Goal: Find specific page/section: Find specific page/section

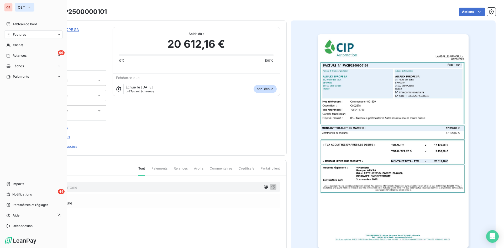
click at [27, 8] on icon "button" at bounding box center [29, 7] width 4 height 5
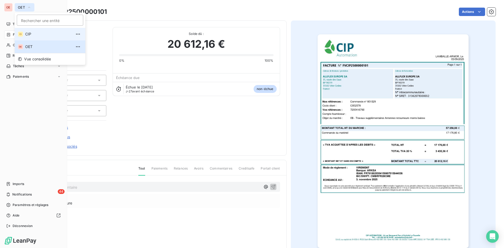
click at [24, 34] on li "CI CIP" at bounding box center [50, 34] width 71 height 13
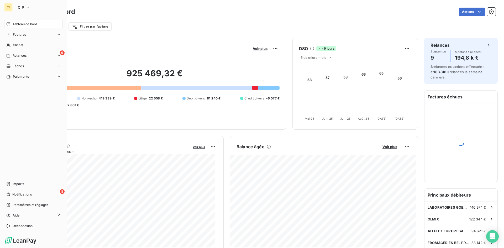
click at [28, 25] on span "Tableau de bord" at bounding box center [25, 24] width 24 height 5
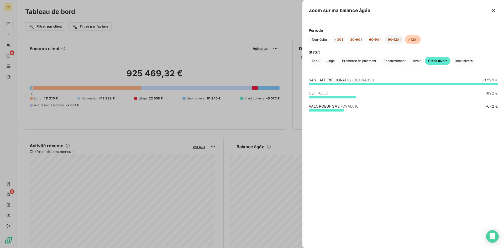
click at [391, 39] on button "90-120 j" at bounding box center [394, 39] width 19 height 9
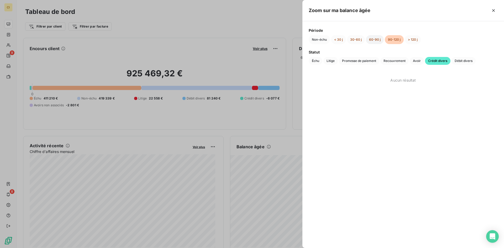
click at [377, 40] on button "60-90 j" at bounding box center [375, 39] width 18 height 9
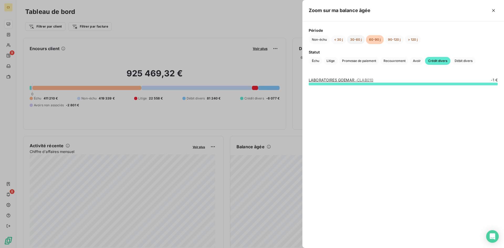
click at [359, 42] on button "30-60 j" at bounding box center [356, 39] width 18 height 9
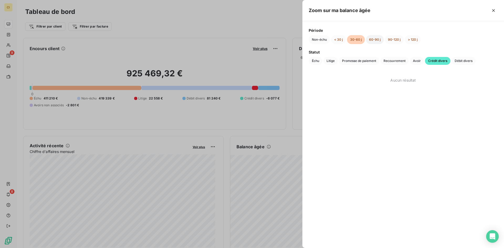
click at [377, 39] on button "60-90 j" at bounding box center [375, 39] width 18 height 9
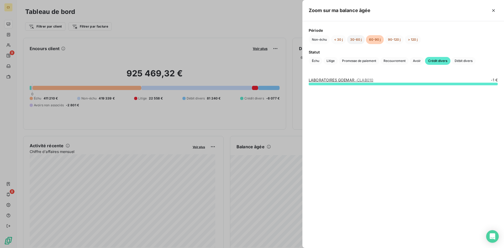
click at [353, 42] on button "30-60 j" at bounding box center [356, 39] width 18 height 9
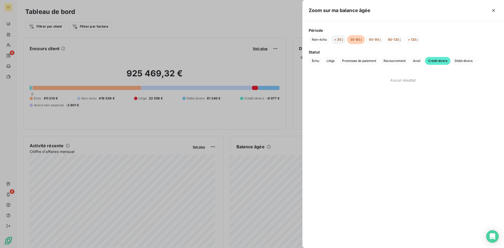
click at [340, 40] on button "< 30 j" at bounding box center [338, 39] width 15 height 9
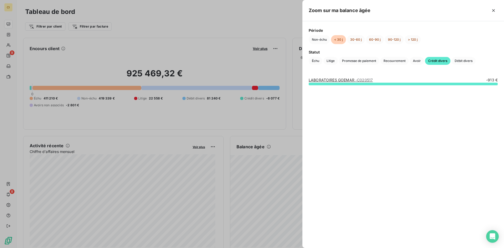
click at [148, 18] on div at bounding box center [252, 124] width 504 height 248
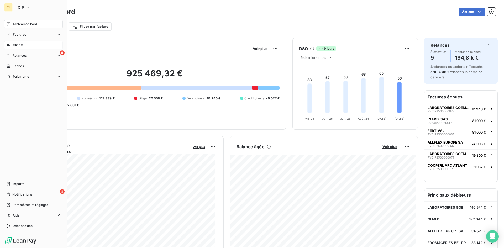
click at [19, 45] on span "Clients" at bounding box center [18, 45] width 10 height 5
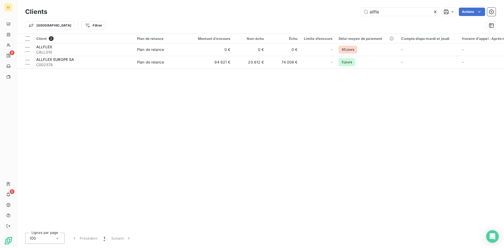
drag, startPoint x: 393, startPoint y: 9, endPoint x: 320, endPoint y: 26, distance: 75.2
click at [320, 26] on div "Clients allfle Actions Trier Filtrer" at bounding box center [260, 19] width 470 height 27
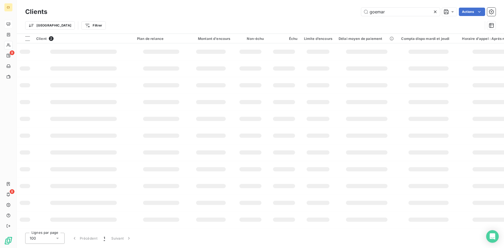
type input "goemar"
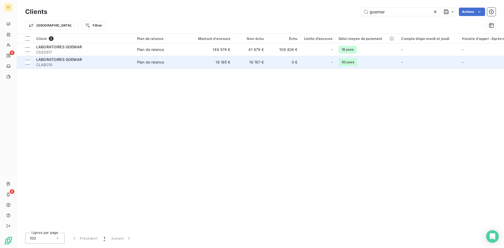
click at [224, 63] on td "16 165 €" at bounding box center [210, 62] width 45 height 13
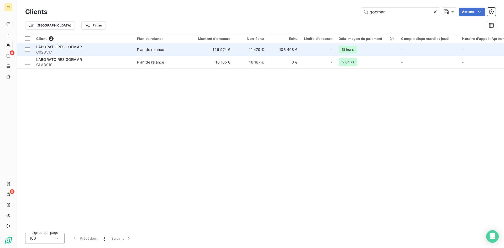
click at [150, 52] on td "Plan de relance" at bounding box center [161, 49] width 55 height 13
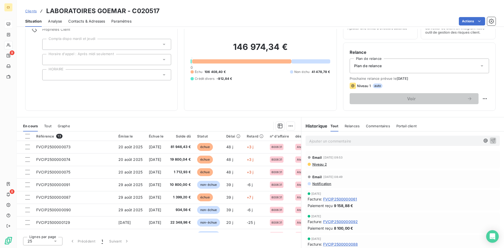
scroll to position [1, 0]
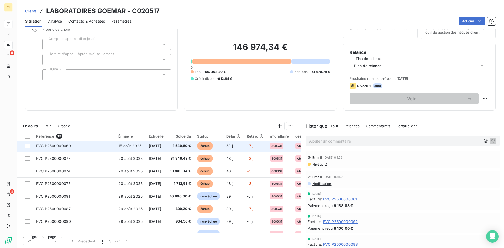
click at [135, 145] on span "15 août 2025" at bounding box center [129, 145] width 23 height 4
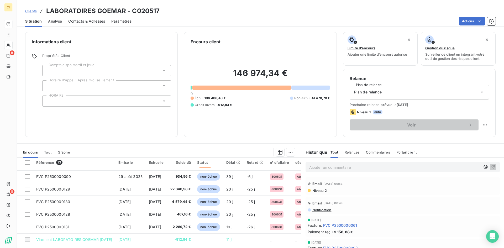
scroll to position [26, 0]
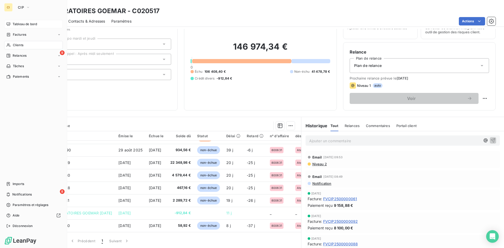
click at [23, 42] on div "Clients" at bounding box center [33, 45] width 58 height 8
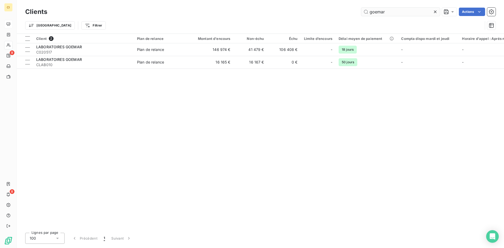
click at [393, 15] on input "goemar" at bounding box center [400, 12] width 79 height 8
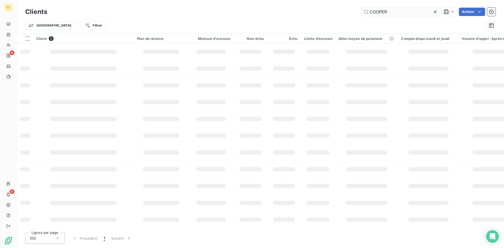
type input "COOPER"
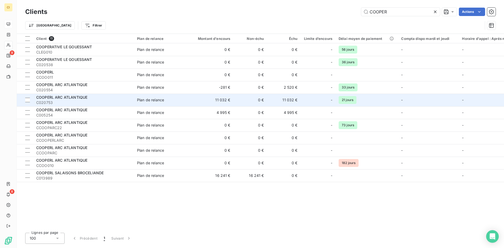
click at [47, 99] on span "COOPERL ARC ATLANTIQUE" at bounding box center [61, 97] width 51 height 4
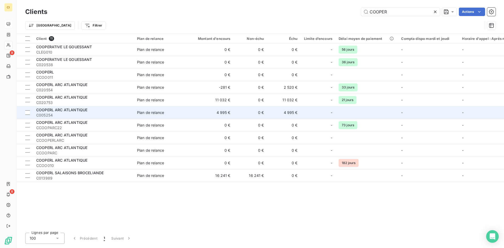
click at [80, 114] on span "C005254" at bounding box center [83, 115] width 94 height 5
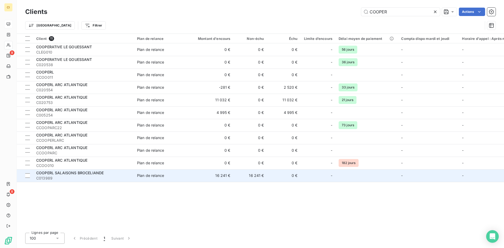
click at [78, 172] on span "COOPERL SALAISONS BROCELIANDE" at bounding box center [69, 173] width 67 height 4
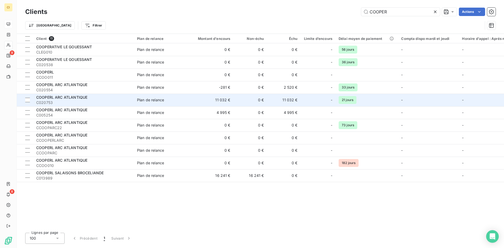
click at [69, 103] on span "C020753" at bounding box center [83, 102] width 94 height 5
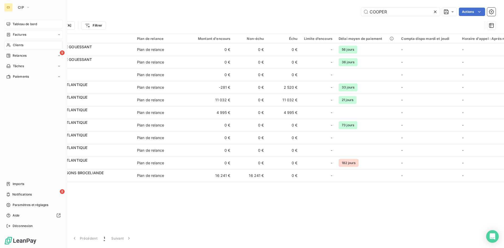
click at [20, 34] on span "Factures" at bounding box center [19, 34] width 13 height 5
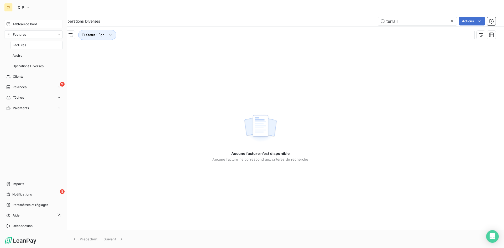
click at [19, 46] on span "Factures" at bounding box center [19, 45] width 13 height 5
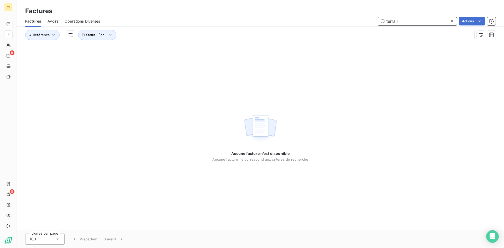
click at [408, 22] on input "terrail" at bounding box center [417, 21] width 79 height 8
drag, startPoint x: 408, startPoint y: 22, endPoint x: 385, endPoint y: 23, distance: 23.4
click at [385, 23] on input "terrail" at bounding box center [417, 21] width 79 height 8
paste input "FVCIP2500000136"
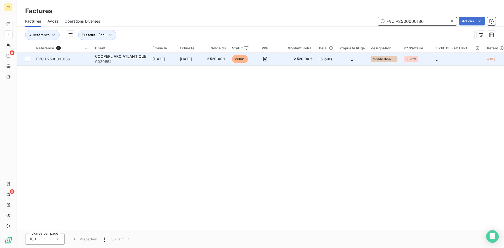
type input "FVCIP2500000136"
click at [42, 56] on div "FVCIP2500000136" at bounding box center [53, 58] width 34 height 5
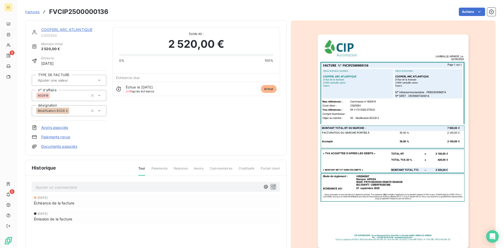
click at [439, 88] on img "button" at bounding box center [392, 141] width 151 height 214
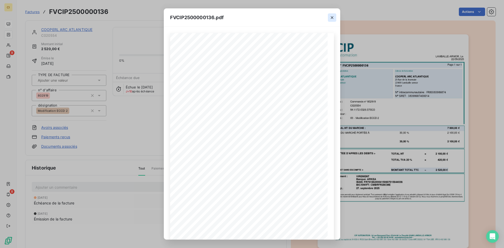
click at [332, 20] on button "button" at bounding box center [332, 17] width 8 height 8
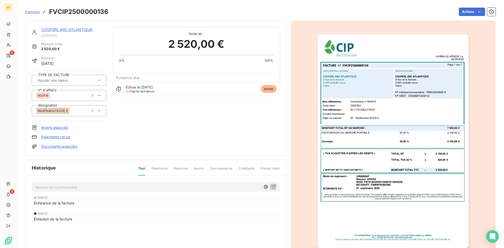
click at [366, 95] on img "button" at bounding box center [392, 141] width 151 height 214
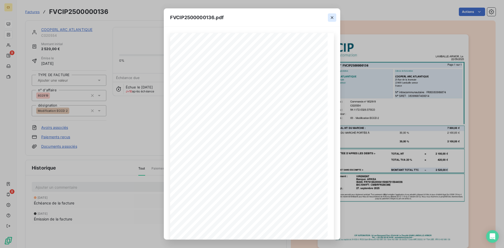
click at [331, 20] on icon "button" at bounding box center [331, 17] width 5 height 5
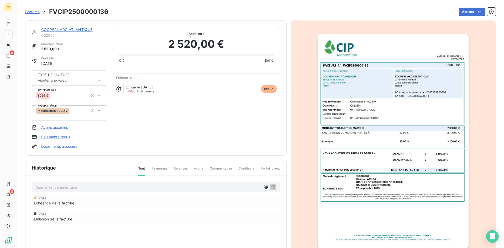
click at [403, 94] on img "button" at bounding box center [392, 141] width 151 height 214
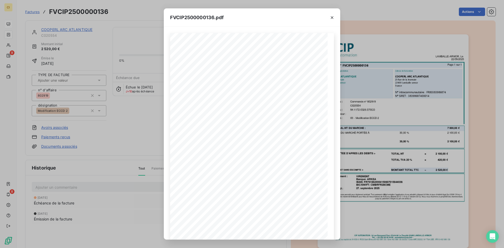
click at [15, 44] on div "FVCIP2500000136.pdf Mode de règlement : ECHEANCE AU : VIREMENT Banque: ARKEA IB…" at bounding box center [252, 124] width 504 height 248
